Goal: Task Accomplishment & Management: Manage account settings

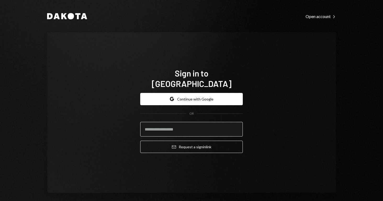
click at [169, 122] on input "email" at bounding box center [191, 129] width 103 height 15
type input "**********"
click at [190, 142] on button "Email Request a sign in link" at bounding box center [191, 147] width 103 height 12
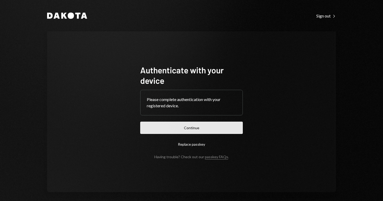
click at [181, 128] on button "Continue" at bounding box center [191, 128] width 103 height 12
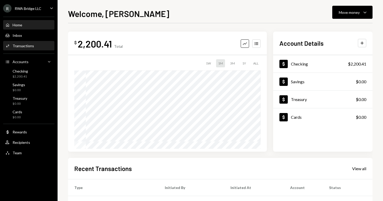
click at [25, 47] on div "Transactions" at bounding box center [23, 46] width 21 height 4
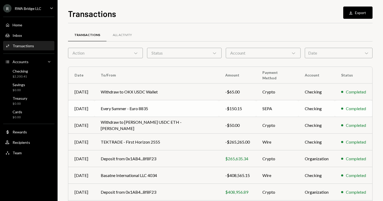
click at [125, 108] on td "Every Summer - Euro 8835" at bounding box center [156, 108] width 125 height 17
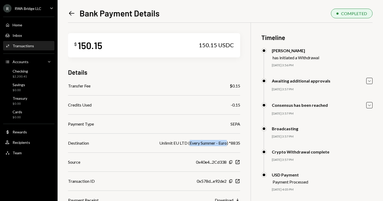
drag, startPoint x: 189, startPoint y: 144, endPoint x: 227, endPoint y: 144, distance: 37.7
click at [227, 144] on div "Unlimit EU LTD (Every Summer - Euro) *8835" at bounding box center [199, 143] width 81 height 6
copy div "Every Summer - Euro"
click at [28, 46] on div "Transactions" at bounding box center [23, 46] width 21 height 4
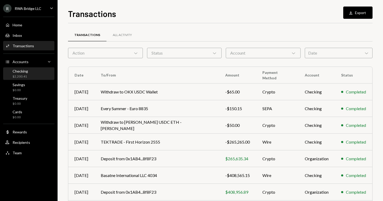
click at [18, 73] on div "Checking" at bounding box center [20, 71] width 15 height 4
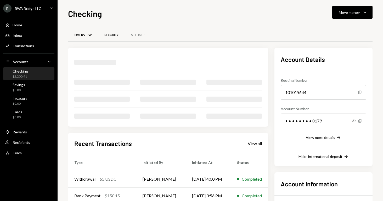
click at [102, 36] on div "Security" at bounding box center [111, 35] width 27 height 13
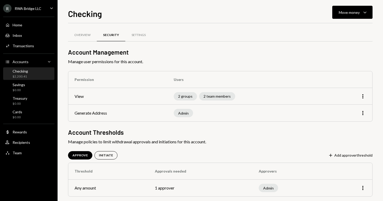
scroll to position [6, 0]
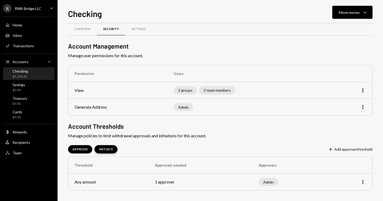
click at [99, 149] on div "INITIATE" at bounding box center [106, 150] width 14 height 4
click at [77, 148] on div "APPROVE" at bounding box center [79, 150] width 15 height 4
click at [362, 148] on button "Plus Add approver threshold" at bounding box center [350, 150] width 44 height 6
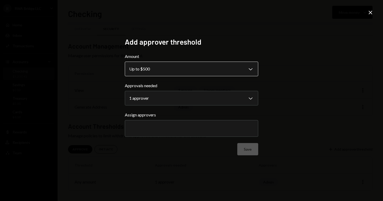
click at [147, 72] on body "**********" at bounding box center [191, 100] width 383 height 201
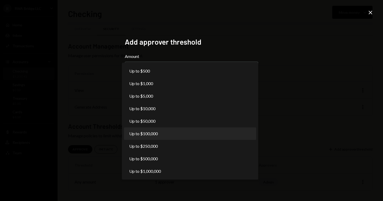
select select "******"
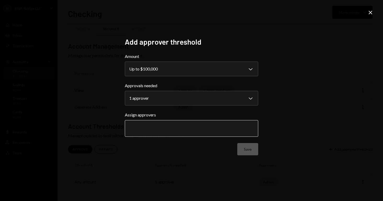
click at [147, 127] on input "text" at bounding box center [191, 128] width 125 height 5
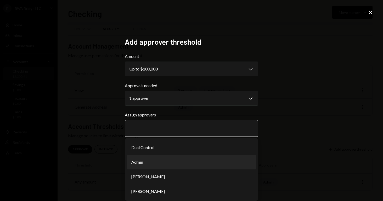
click at [139, 158] on li "Admin" at bounding box center [191, 162] width 129 height 15
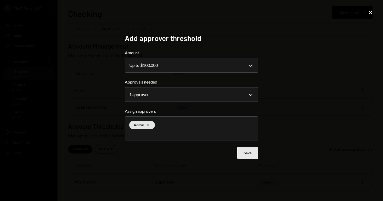
click at [243, 155] on button "Save" at bounding box center [247, 153] width 21 height 12
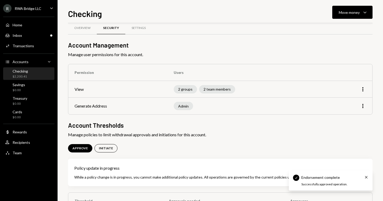
scroll to position [43, 0]
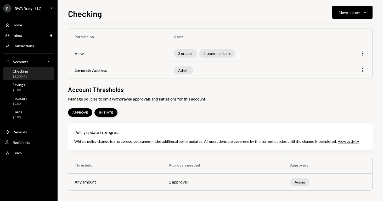
click at [104, 113] on div "INITIATE" at bounding box center [106, 113] width 14 height 4
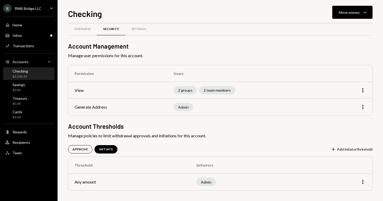
click at [85, 113] on td "Generate Address" at bounding box center [117, 107] width 99 height 17
click at [78, 150] on div "APPROVE" at bounding box center [79, 150] width 15 height 4
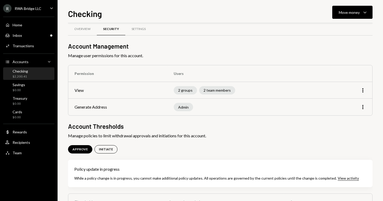
scroll to position [43, 0]
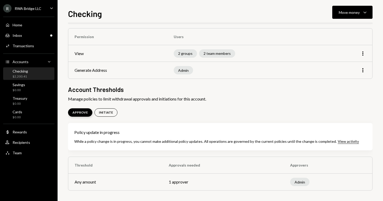
click at [84, 111] on div "APPROVE" at bounding box center [79, 113] width 15 height 4
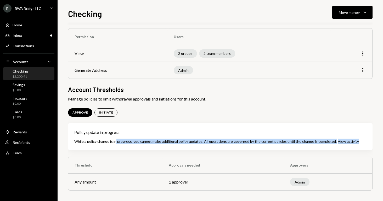
drag, startPoint x: 125, startPoint y: 143, endPoint x: 362, endPoint y: 142, distance: 237.6
click at [361, 141] on div "Policy update in progress While a policy change is in progress, you cannot make…" at bounding box center [220, 136] width 305 height 27
click at [363, 142] on div "Policy update in progress While a policy change is in progress, you cannot make…" at bounding box center [220, 136] width 305 height 27
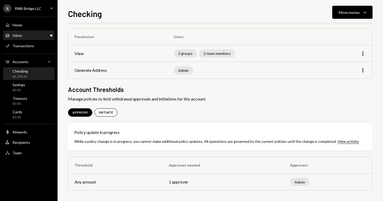
click at [21, 40] on div "Inbox Inbox" at bounding box center [28, 35] width 47 height 9
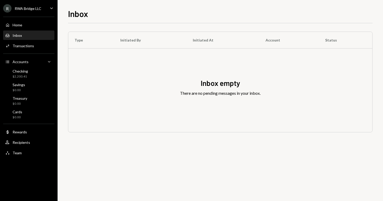
click at [89, 38] on th "Type" at bounding box center [91, 40] width 46 height 17
click at [19, 24] on div "Home" at bounding box center [18, 25] width 10 height 4
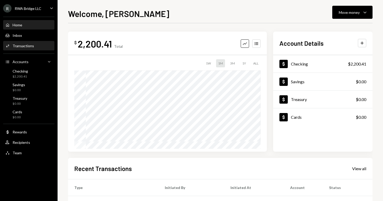
click at [20, 46] on div "Transactions" at bounding box center [23, 46] width 21 height 4
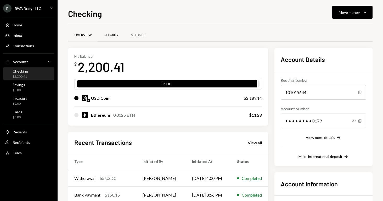
click at [113, 36] on div "Security" at bounding box center [111, 35] width 14 height 4
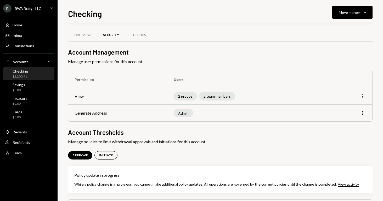
scroll to position [23, 0]
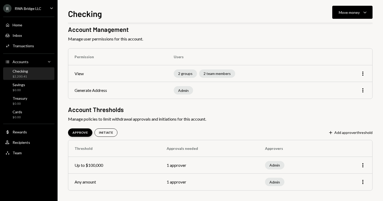
click at [84, 135] on div "APPROVE" at bounding box center [80, 133] width 24 height 8
click at [366, 133] on button "Plus Add approver threshold" at bounding box center [350, 133] width 44 height 6
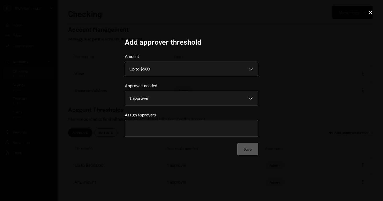
click at [160, 71] on body "**********" at bounding box center [191, 100] width 383 height 201
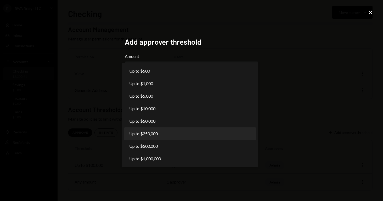
select select "******"
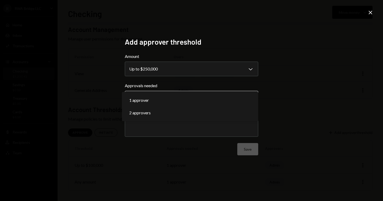
click at [152, 100] on body "**********" at bounding box center [191, 100] width 383 height 201
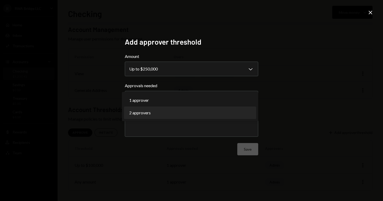
select select "*"
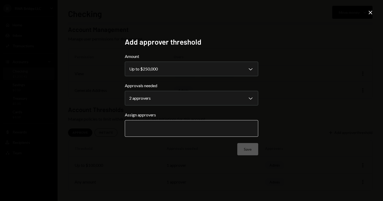
click at [141, 129] on input "text" at bounding box center [191, 128] width 125 height 5
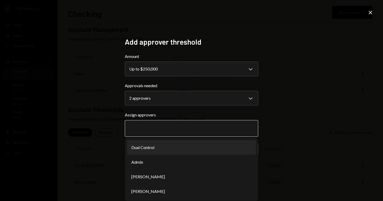
click at [157, 147] on li "Dual Control" at bounding box center [191, 148] width 129 height 15
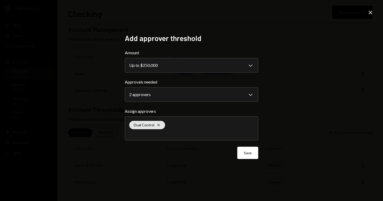
click at [143, 151] on div "Save" at bounding box center [191, 153] width 133 height 12
click at [251, 155] on button "Save" at bounding box center [247, 153] width 21 height 12
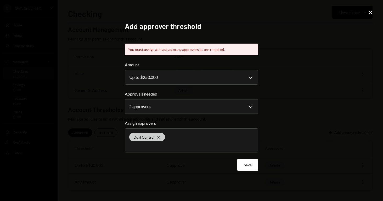
click at [160, 136] on icon "Cross" at bounding box center [158, 138] width 4 height 4
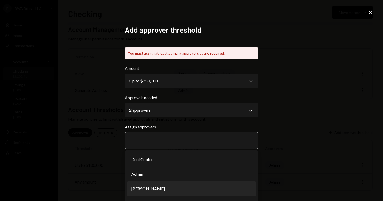
click at [137, 189] on li "[PERSON_NAME]" at bounding box center [191, 189] width 129 height 15
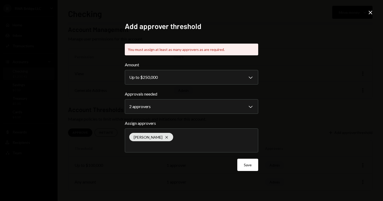
click at [143, 149] on div "[PERSON_NAME]" at bounding box center [191, 141] width 125 height 24
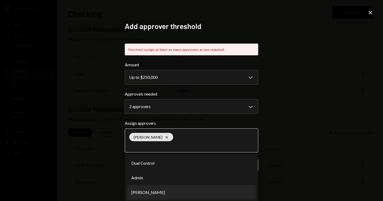
click at [139, 196] on li "[PERSON_NAME]" at bounding box center [191, 193] width 129 height 15
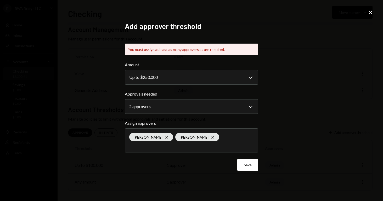
click at [246, 166] on button "Save" at bounding box center [247, 165] width 21 height 12
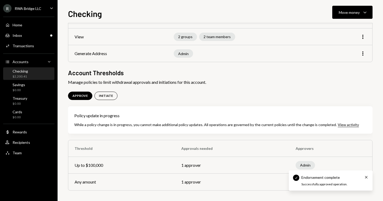
scroll to position [60, 0]
click at [17, 30] on div "Home Home Inbox Inbox Activities Transactions Accounts Accounts Caret Down Chec…" at bounding box center [29, 86] width 58 height 145
click at [16, 34] on div "Inbox" at bounding box center [17, 35] width 9 height 4
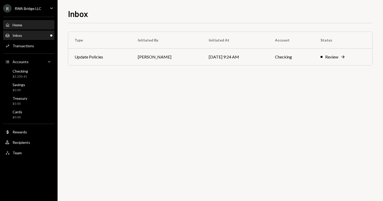
click at [21, 25] on div "Home" at bounding box center [18, 25] width 10 height 4
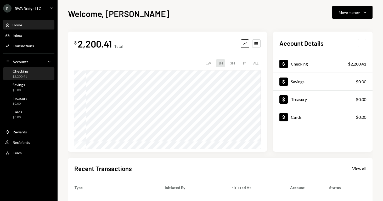
click at [32, 69] on div "Checking $2,200.41" at bounding box center [28, 74] width 47 height 12
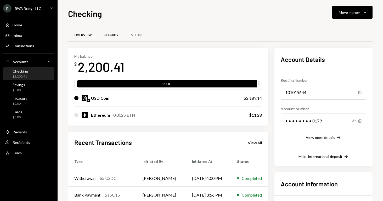
click at [114, 36] on div "Security" at bounding box center [111, 35] width 14 height 4
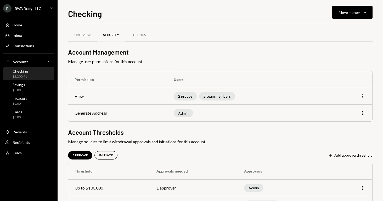
scroll to position [40, 0]
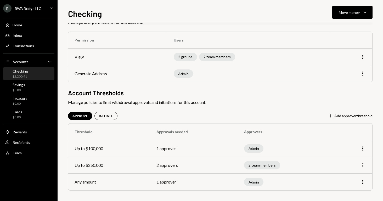
click at [360, 165] on icon "More" at bounding box center [363, 165] width 6 height 6
click at [354, 174] on div "Edit" at bounding box center [351, 176] width 26 height 9
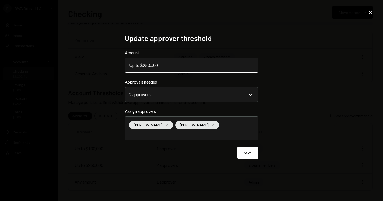
click at [160, 63] on div "Up to $250,000" at bounding box center [145, 65] width 32 height 6
click at [160, 64] on button "Up to $250,000" at bounding box center [191, 65] width 133 height 15
click at [132, 64] on div "Up to $250,000" at bounding box center [145, 65] width 32 height 6
click at [149, 63] on div "Up to $250,000" at bounding box center [145, 65] width 32 height 6
click at [180, 69] on button "Up to $250,000" at bounding box center [191, 65] width 133 height 15
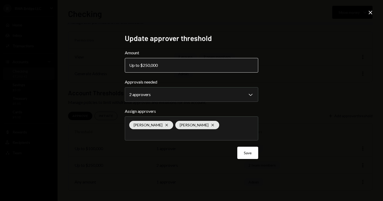
click at [180, 69] on button "Up to $250,000" at bounding box center [191, 65] width 133 height 15
click at [173, 69] on button "Up to $250,000" at bounding box center [191, 65] width 133 height 15
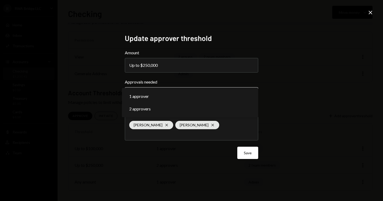
click at [144, 92] on body "**********" at bounding box center [191, 100] width 383 height 201
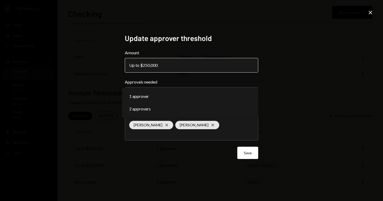
click at [163, 59] on button "Up to $250,000" at bounding box center [191, 65] width 133 height 15
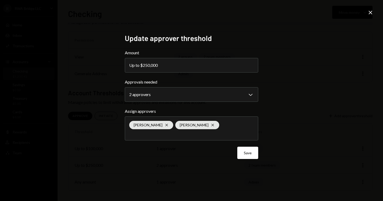
click at [368, 15] on icon "Close" at bounding box center [370, 12] width 6 height 6
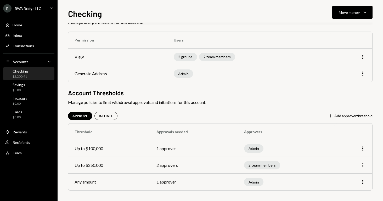
click at [364, 164] on icon "More" at bounding box center [363, 165] width 6 height 6
click at [354, 186] on div "Remove" at bounding box center [351, 185] width 26 height 9
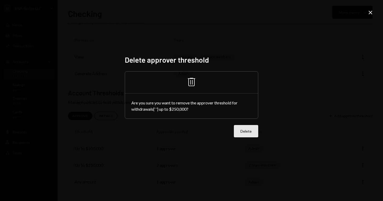
click at [250, 134] on button "Delete" at bounding box center [246, 131] width 24 height 12
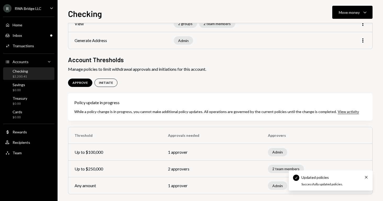
scroll to position [76, 0]
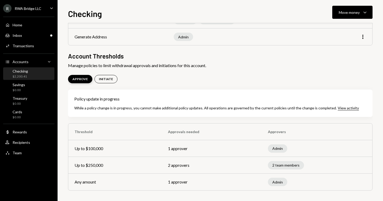
click at [77, 79] on div "APPROVE" at bounding box center [79, 79] width 15 height 4
click at [38, 38] on div "Inbox Inbox" at bounding box center [28, 35] width 47 height 9
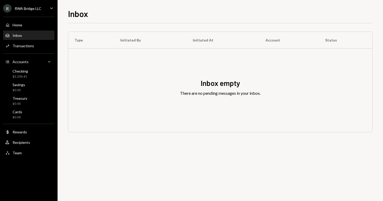
click at [131, 53] on div "Inbox empty There are no pending messages in your inbox." at bounding box center [220, 91] width 304 height 84
click at [46, 26] on div "Home Home" at bounding box center [28, 25] width 47 height 5
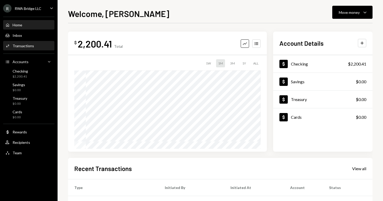
click at [35, 44] on div "Activities Transactions" at bounding box center [28, 46] width 47 height 5
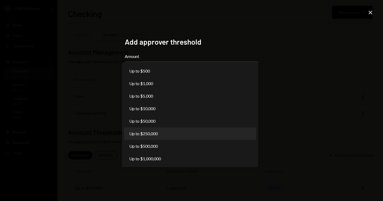
scroll to position [23, 0]
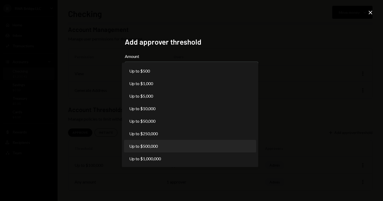
select select "******"
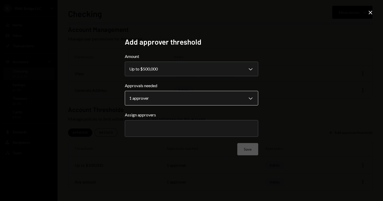
click at [168, 104] on body "**********" at bounding box center [191, 100] width 383 height 201
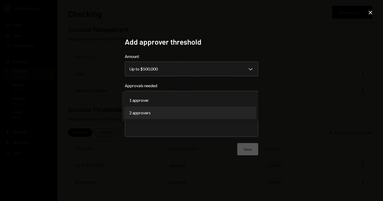
select select "*"
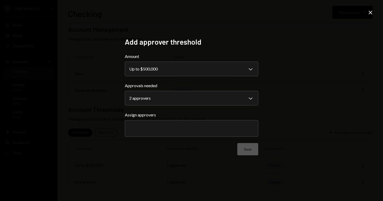
click at [154, 123] on div at bounding box center [191, 128] width 125 height 13
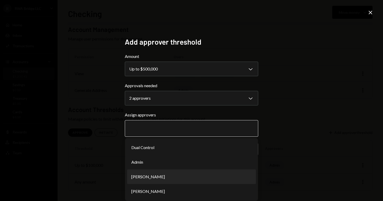
click at [148, 177] on li "[PERSON_NAME]" at bounding box center [191, 177] width 129 height 15
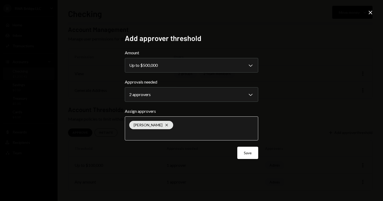
click at [146, 132] on input "text" at bounding box center [191, 134] width 125 height 5
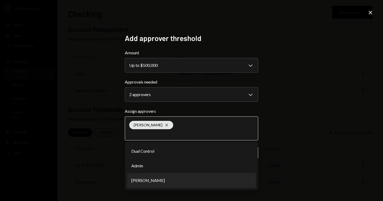
click at [152, 184] on li "[PERSON_NAME]" at bounding box center [191, 180] width 129 height 15
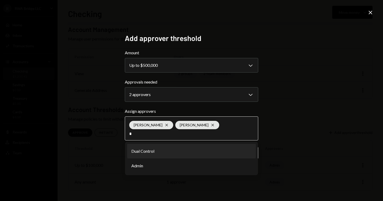
type input "*"
click at [150, 149] on li "Dual Control" at bounding box center [191, 151] width 129 height 15
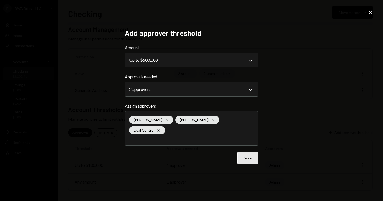
click at [251, 158] on button "Save" at bounding box center [247, 158] width 21 height 12
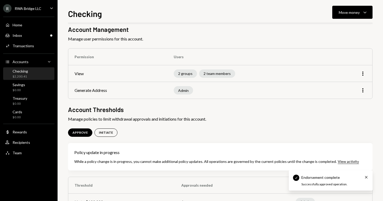
scroll to position [60, 0]
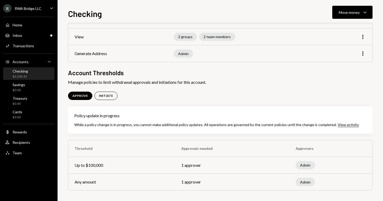
click at [39, 41] on div "Home Home Inbox Inbox Activities Transactions Accounts Accounts Caret Down Chec…" at bounding box center [29, 86] width 58 height 145
click at [39, 38] on div "Inbox Inbox" at bounding box center [28, 35] width 47 height 9
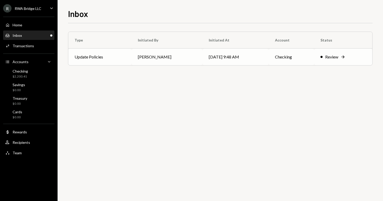
click at [116, 59] on td "Update Policies" at bounding box center [99, 57] width 63 height 17
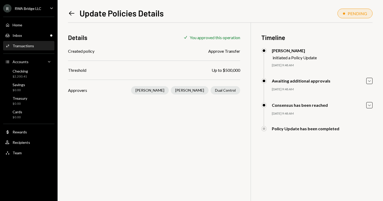
click at [373, 81] on div "Left Arrow Update Policies Details PENDING Details Check You approved this oper…" at bounding box center [221, 100] width 326 height 201
click at [370, 81] on icon "button" at bounding box center [369, 82] width 3 height 2
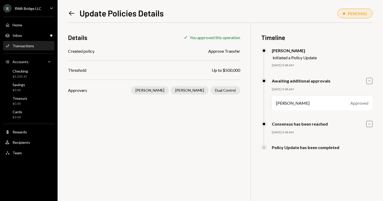
click at [371, 122] on icon "Caret Down" at bounding box center [370, 124] width 6 height 6
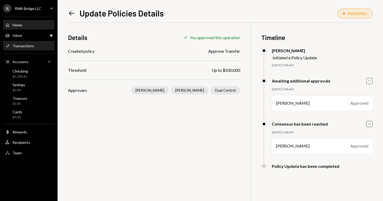
click at [24, 26] on div "Home Home" at bounding box center [28, 25] width 47 height 5
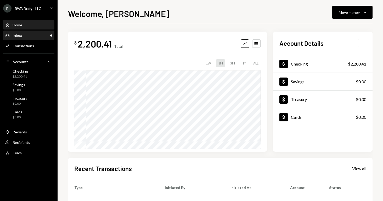
click at [26, 38] on div "Inbox Inbox" at bounding box center [28, 35] width 47 height 9
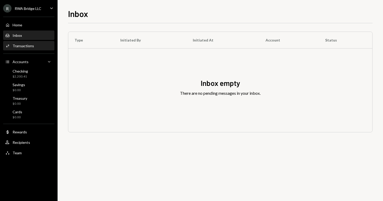
click at [26, 47] on div "Transactions" at bounding box center [23, 46] width 21 height 4
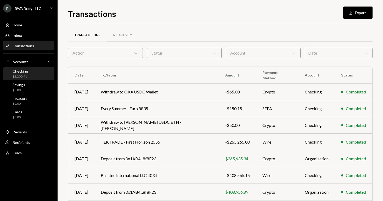
click at [31, 71] on div "Checking $2,200.41" at bounding box center [28, 74] width 47 height 10
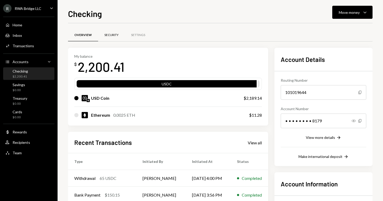
click at [106, 34] on div "Security" at bounding box center [111, 35] width 14 height 4
